Goal: Information Seeking & Learning: Learn about a topic

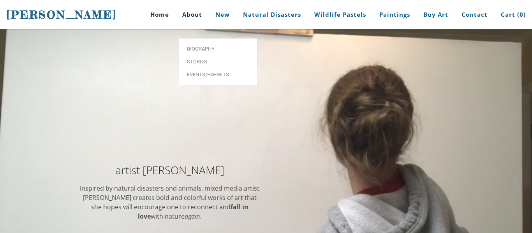
click at [195, 13] on link "About" at bounding box center [192, 14] width 32 height 29
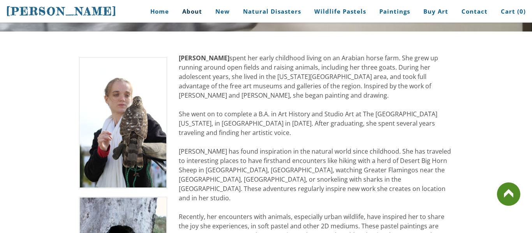
scroll to position [148, 0]
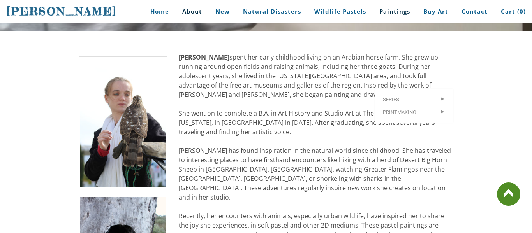
click at [391, 16] on link "Paintings" at bounding box center [394, 12] width 42 height 18
click at [391, 14] on link "Paintings" at bounding box center [394, 12] width 42 height 18
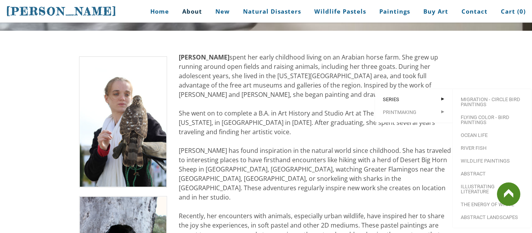
click at [392, 97] on span "Series" at bounding box center [414, 99] width 62 height 5
click at [481, 211] on link "Abstract Landscapes" at bounding box center [492, 217] width 78 height 13
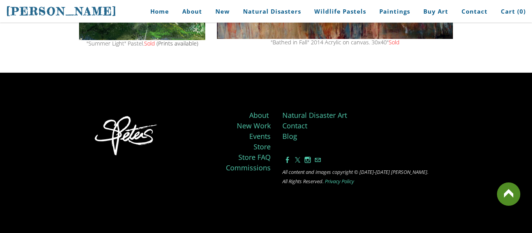
scroll to position [1414, 0]
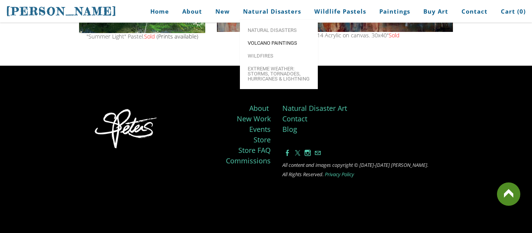
click at [266, 42] on span "Volcano paintings" at bounding box center [279, 42] width 62 height 5
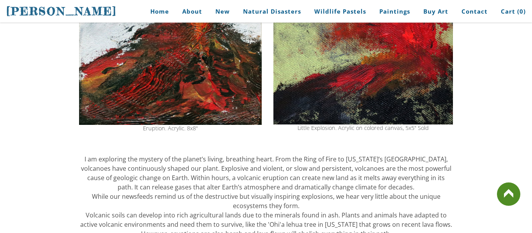
scroll to position [198, 0]
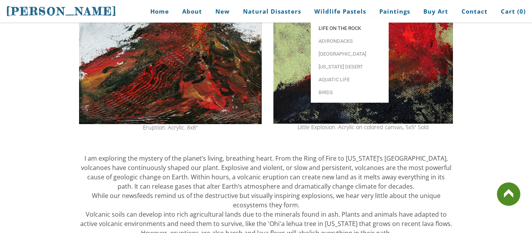
click at [335, 31] on span "Life on the Rock" at bounding box center [350, 28] width 62 height 5
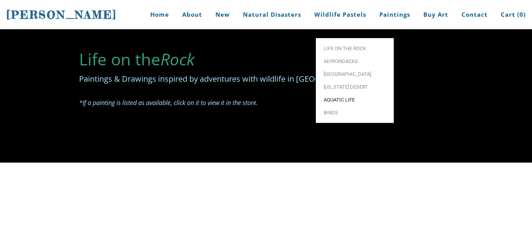
click at [344, 94] on link "Aquatic life" at bounding box center [355, 99] width 78 height 13
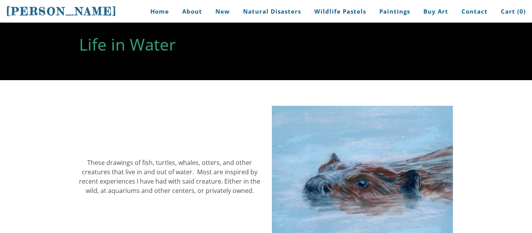
scroll to position [15, 0]
